Goal: Communication & Community: Contribute content

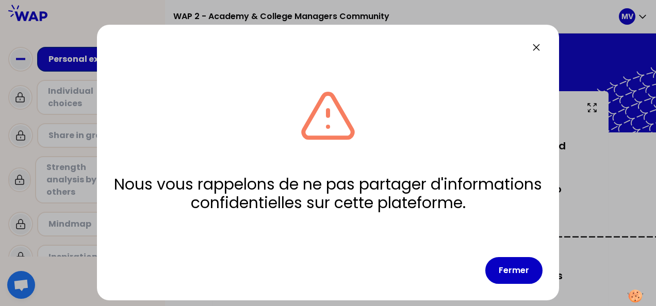
click at [536, 46] on icon at bounding box center [536, 47] width 12 height 12
drag, startPoint x: 539, startPoint y: 46, endPoint x: 384, endPoint y: 122, distance: 173.0
click at [539, 46] on icon at bounding box center [536, 47] width 12 height 12
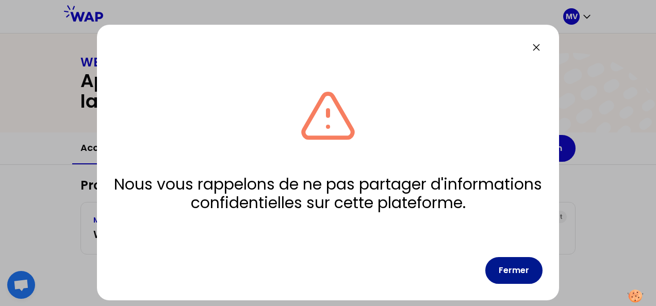
click at [514, 267] on button "Fermer" at bounding box center [513, 270] width 57 height 27
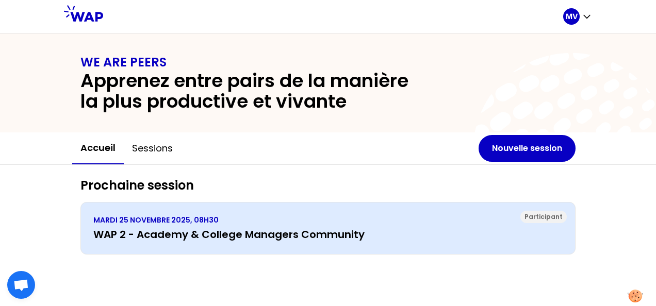
click at [256, 234] on h3 "WAP 2 - Academy & College Managers Community" at bounding box center [327, 234] width 469 height 14
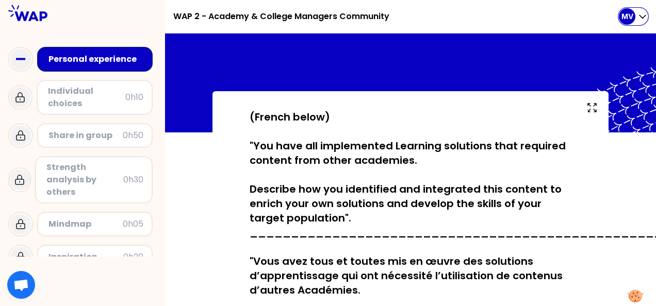
click at [640, 14] on icon "button" at bounding box center [642, 16] width 10 height 10
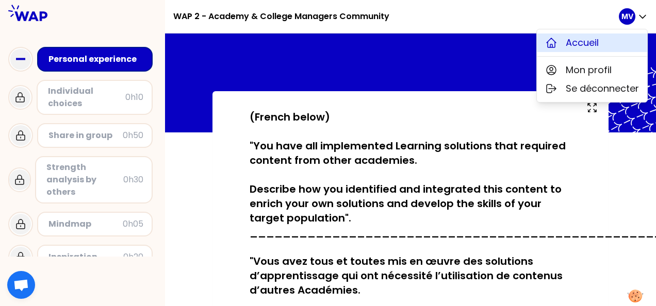
click at [584, 41] on span "Accueil" at bounding box center [582, 43] width 33 height 14
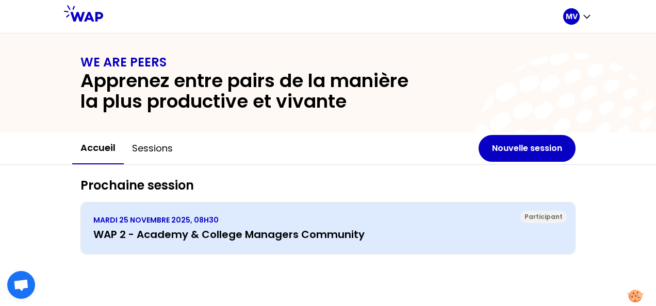
click at [365, 234] on h3 "WAP 2 - Academy & College Managers Community" at bounding box center [327, 234] width 469 height 14
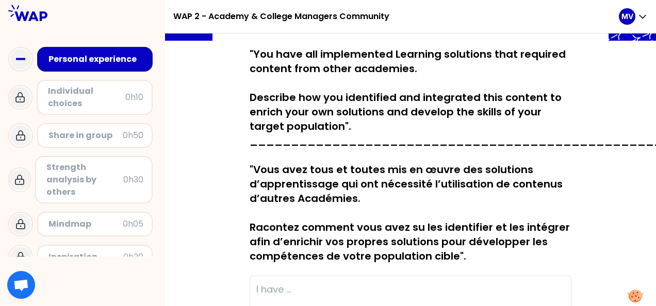
scroll to position [71, 0]
